Goal: Check status

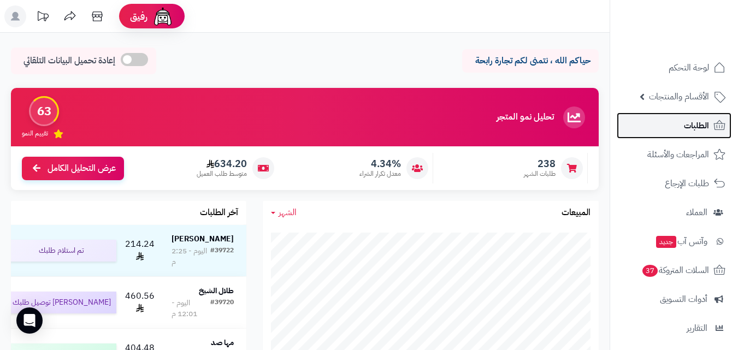
click at [692, 122] on span "الطلبات" at bounding box center [696, 125] width 25 height 15
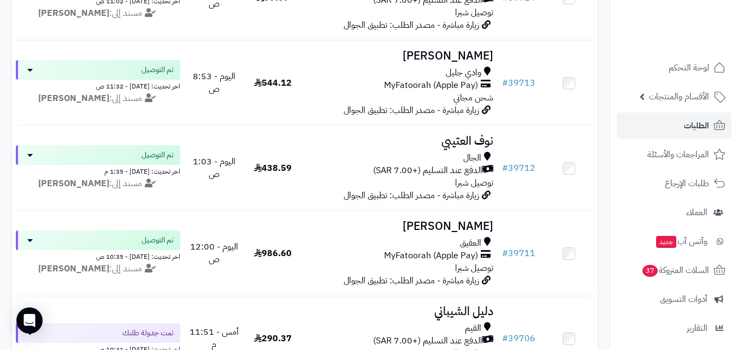
scroll to position [546, 0]
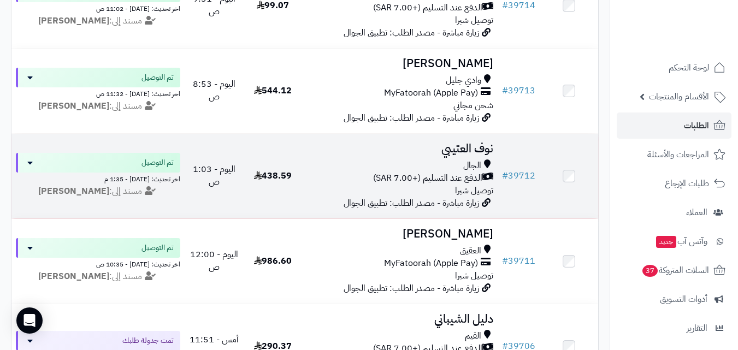
click at [368, 196] on div "الجال الدفع عند التسليم (+7.00 SAR) توصيل شبرا" at bounding box center [400, 179] width 187 height 38
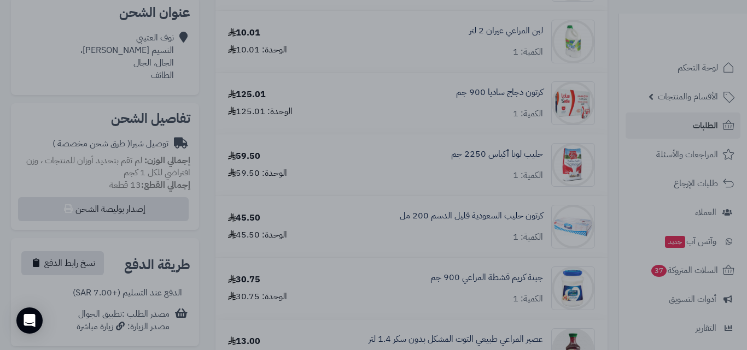
click at [448, 324] on div at bounding box center [373, 175] width 747 height 350
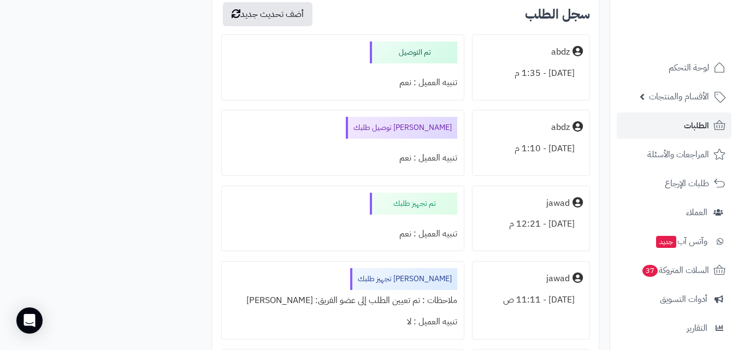
scroll to position [1102, 0]
